Goal: Communication & Community: Ask a question

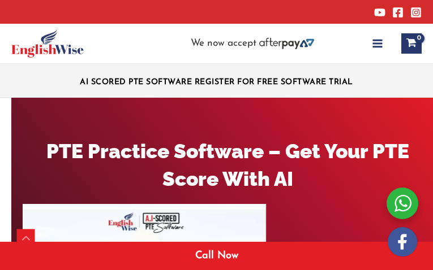
type input "JMLGPxzpzqjpSPB"
type input "faydZXSoebKkdsnG"
type input "HzIHclxqZdXDX"
type input "[EMAIL_ADDRESS][DOMAIN_NAME]"
select select "[GEOGRAPHIC_DATA]"
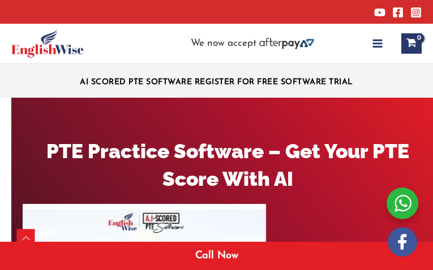
select select "NAATI"
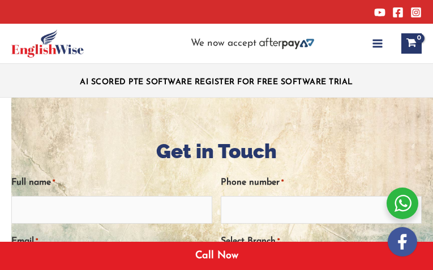
type input "IcwXiUQKNzbv"
type input "JJtmCaNw"
type input "zfKznOJrM"
type input "[EMAIL_ADDRESS][DOMAIN_NAME]"
select select "[GEOGRAPHIC_DATA]"
